Goal: Find specific page/section: Find specific page/section

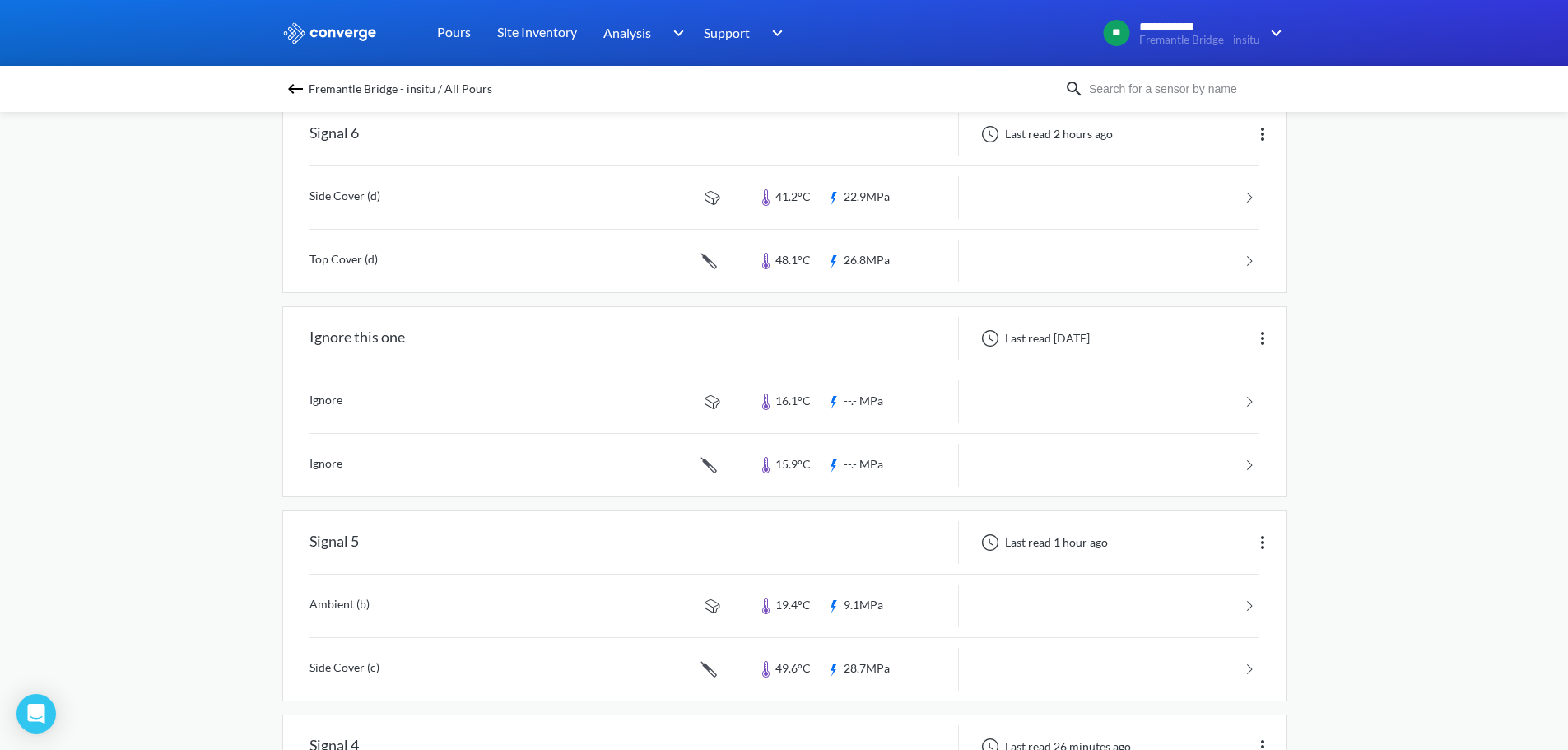
scroll to position [82, 0]
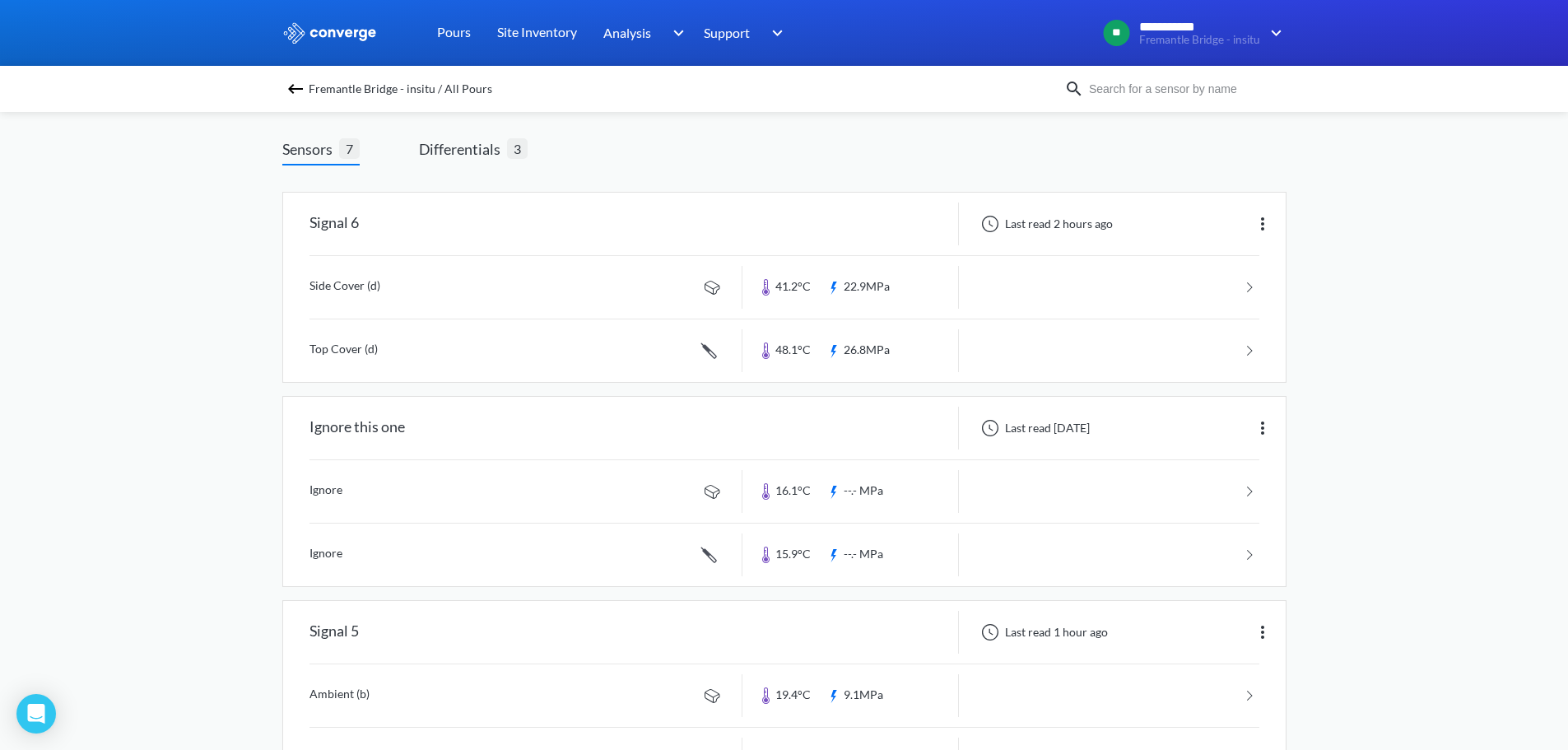
click at [476, 156] on span "Differentials" at bounding box center [463, 149] width 88 height 23
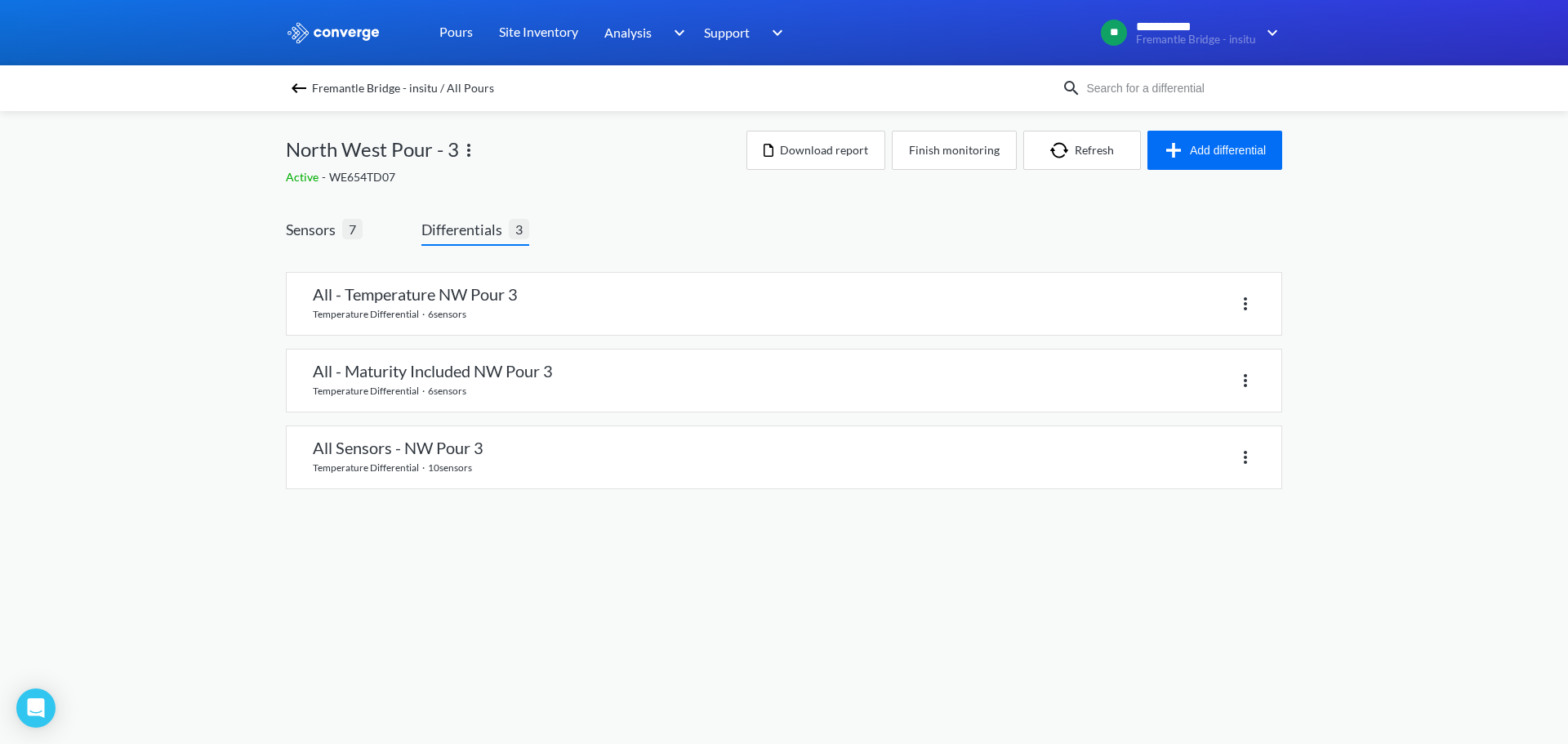
click at [581, 177] on div "Active - WE654TD07" at bounding box center [516, 176] width 461 height 18
click at [564, 159] on div "North West Pour - 3" at bounding box center [516, 149] width 461 height 37
click at [765, 218] on div "Sensors 7 Differentials 3 All - Temperature NW Pour 3 temperature differential …" at bounding box center [784, 370] width 997 height 304
click at [672, 230] on div "Sensors 7 Differentials 3 All - Temperature NW Pour 3 temperature differential …" at bounding box center [784, 370] width 997 height 304
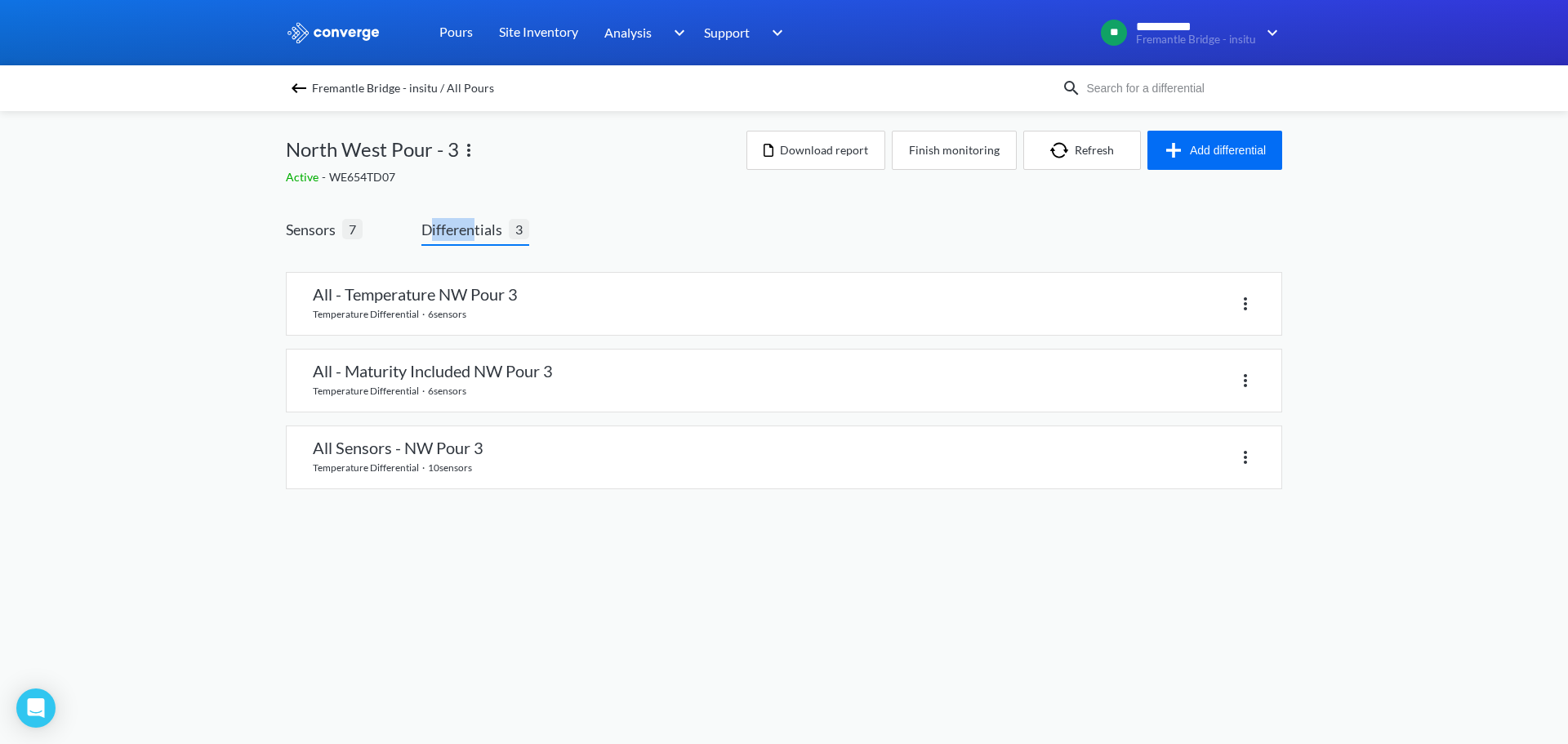
drag, startPoint x: 474, startPoint y: 196, endPoint x: 426, endPoint y: 196, distance: 48.0
click at [428, 197] on div "Sensors 7 Differentials 3 All - Temperature NW Pour 3 temperature differential …" at bounding box center [784, 358] width 997 height 327
click at [388, 195] on div "Sensors 7 Differentials 3 All - Temperature NW Pour 3 temperature differential …" at bounding box center [784, 358] width 997 height 327
click at [253, 197] on div "**********" at bounding box center [784, 261] width 1568 height 522
